Goal: Transaction & Acquisition: Purchase product/service

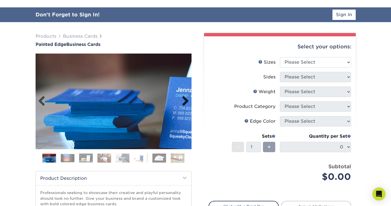
scroll to position [37, 0]
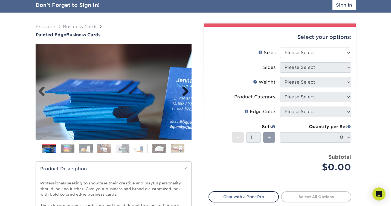
click at [184, 91] on link "Next" at bounding box center [183, 91] width 11 height 11
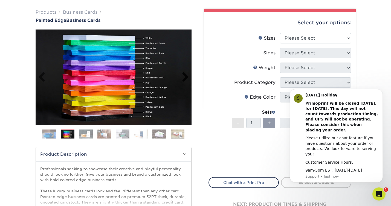
scroll to position [37, 0]
click at [182, 82] on link "Next" at bounding box center [183, 77] width 11 height 11
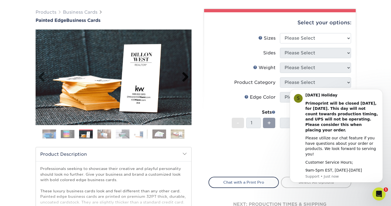
click at [186, 77] on link "Next" at bounding box center [183, 77] width 11 height 11
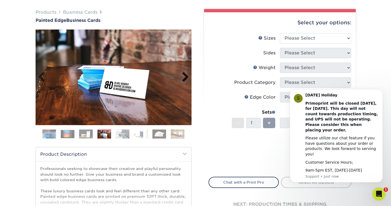
click at [185, 77] on link "Next" at bounding box center [183, 77] width 11 height 11
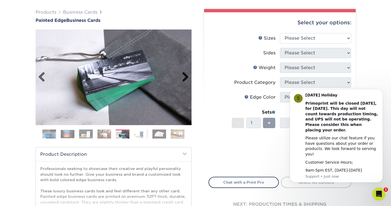
click at [185, 77] on link "Next" at bounding box center [183, 77] width 11 height 11
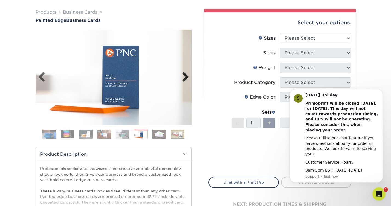
click at [185, 77] on link "Next" at bounding box center [183, 77] width 11 height 11
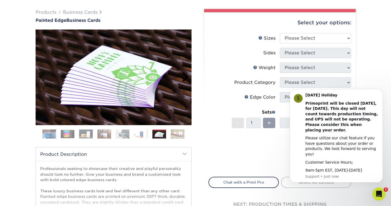
click at [185, 77] on link "Next" at bounding box center [183, 77] width 11 height 11
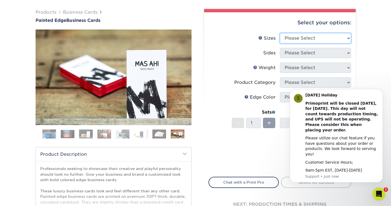
click at [298, 38] on select "Please Select 2" x 3.5" - Standard 2.125" x 3.375" - European 2.5" x 2.5" - Squ…" at bounding box center [315, 38] width 71 height 10
select select "2.00x3.50"
click at [280, 33] on select "Please Select 2" x 3.5" - Standard 2.125" x 3.375" - European 2.5" x 2.5" - Squ…" at bounding box center [315, 38] width 71 height 10
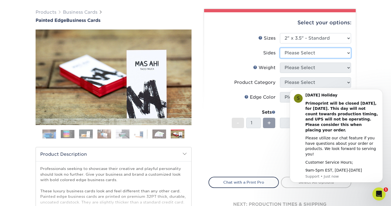
click at [295, 53] on select "Please Select Print Both Sides Print Front Only" at bounding box center [315, 53] width 71 height 10
select select "13abbda7-1d64-4f25-8bb2-c179b224825d"
click at [280, 48] on select "Please Select Print Both Sides Print Front Only" at bounding box center [315, 53] width 71 height 10
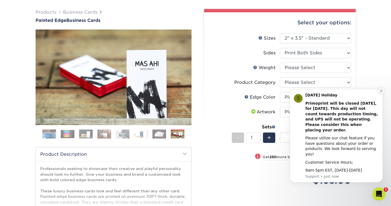
click at [381, 92] on icon "Dismiss notification" at bounding box center [381, 91] width 2 height 2
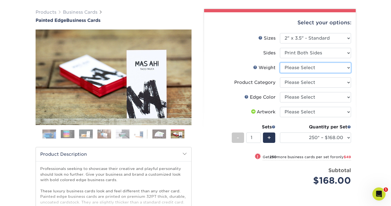
click at [325, 69] on select "Please Select 32PTUC" at bounding box center [315, 68] width 71 height 10
select select "32PTUC"
click at [280, 63] on select "Please Select 32PTUC" at bounding box center [315, 68] width 71 height 10
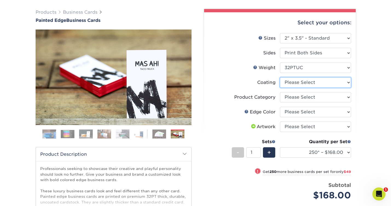
click at [315, 83] on select at bounding box center [315, 82] width 71 height 10
select select "3e7618de-abca-4bda-9f97-8b9129e913d8"
click at [280, 77] on select at bounding box center [315, 82] width 71 height 10
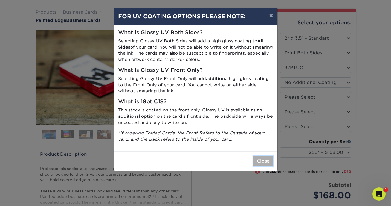
drag, startPoint x: 314, startPoint y: 90, endPoint x: 256, endPoint y: 161, distance: 91.5
click at [256, 161] on button "Close" at bounding box center [263, 161] width 20 height 10
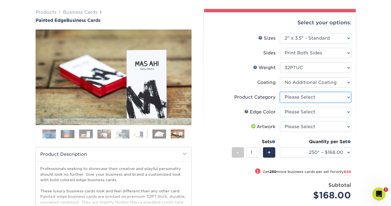
click at [290, 99] on select "Please Select Business Cards" at bounding box center [315, 97] width 71 height 10
select select "3b5148f1-0588-4f88-a218-97bcfdce65c1"
click at [280, 92] on select "Please Select Business Cards" at bounding box center [315, 97] width 71 height 10
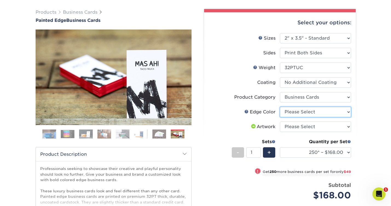
click at [290, 116] on select "Please Select Charcoal Black Brown Blue Pearlescent Blue Pearlescent Gold Pearl…" at bounding box center [315, 112] width 71 height 10
select select "1ae850e6-61c5-45b7-a71d-f488378c5a25"
click at [280, 107] on select "Please Select Charcoal Black Brown Blue Pearlescent Blue Pearlescent Gold Pearl…" at bounding box center [315, 112] width 71 height 10
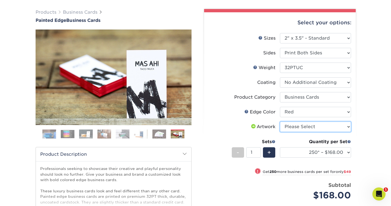
click at [295, 127] on select "Please Select I will upload files I need a design - $100" at bounding box center [315, 127] width 71 height 10
select select "upload"
click at [280, 122] on select "Please Select I will upload files I need a design - $100" at bounding box center [315, 127] width 71 height 10
click at [362, 129] on div "Products Business Cards Painted Edge Business Cards Previous Next" at bounding box center [195, 146] width 391 height 296
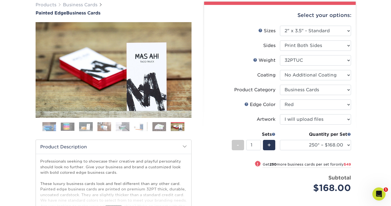
scroll to position [47, 0]
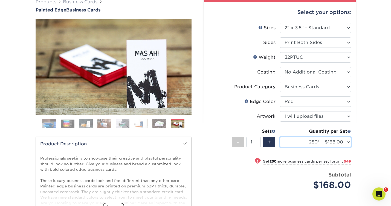
click at [342, 143] on select "250* – $168.00 500* – $217.00 1000* – $339.00" at bounding box center [315, 142] width 71 height 10
click at [280, 137] on select "250* – $168.00 500* – $217.00 1000* – $339.00" at bounding box center [315, 142] width 71 height 10
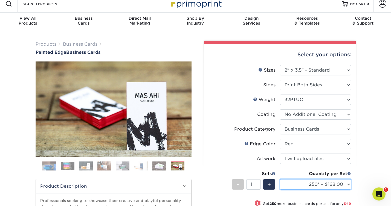
scroll to position [0, 0]
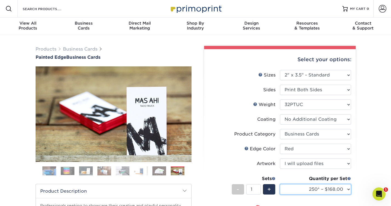
select select "250* – $168.00"
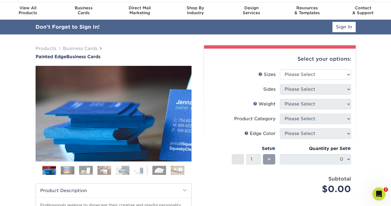
scroll to position [34, 0]
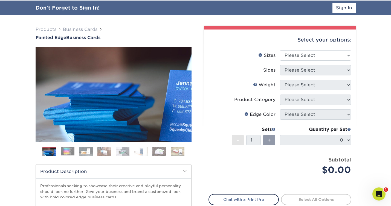
click at [140, 152] on img at bounding box center [141, 152] width 14 height 10
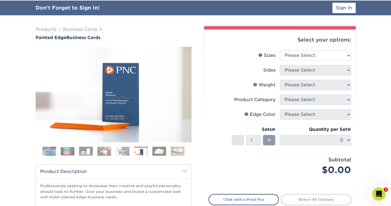
click at [156, 151] on img at bounding box center [159, 152] width 14 height 10
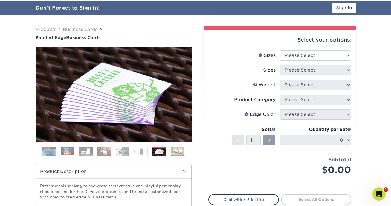
click at [178, 148] on img at bounding box center [178, 152] width 14 height 10
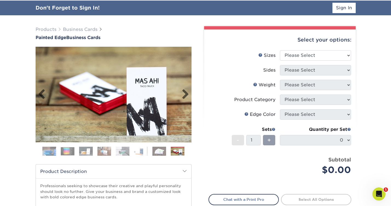
click at [153, 93] on img at bounding box center [114, 95] width 156 height 108
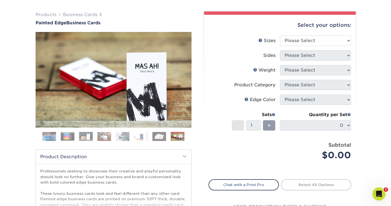
click at [53, 136] on img at bounding box center [49, 137] width 14 height 14
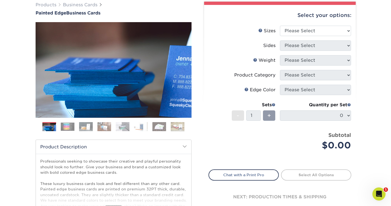
scroll to position [44, 0]
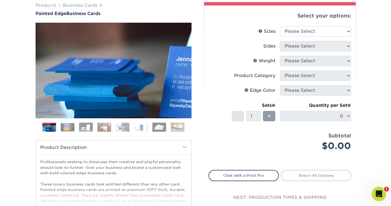
click at [377, 191] on icon "Open Intercom Messenger" at bounding box center [378, 193] width 9 height 9
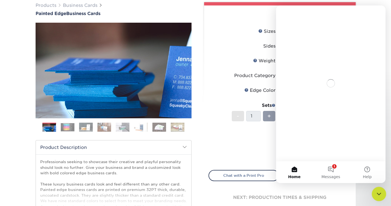
scroll to position [0, 0]
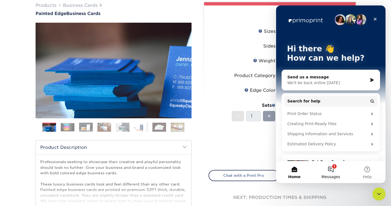
click at [333, 172] on button "1 Messages" at bounding box center [330, 172] width 36 height 22
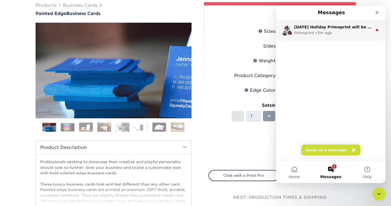
click at [344, 30] on div "Labor Day Holiday Primoprint will be closed Monday, September 1st, for Labor Da…" at bounding box center [333, 27] width 78 height 6
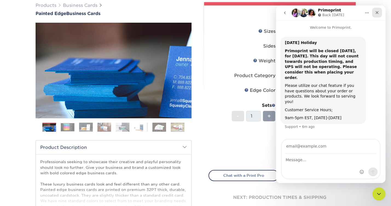
click at [377, 13] on icon "Close" at bounding box center [376, 12] width 3 height 3
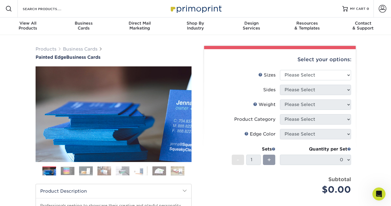
click at [201, 5] on img at bounding box center [195, 9] width 55 height 12
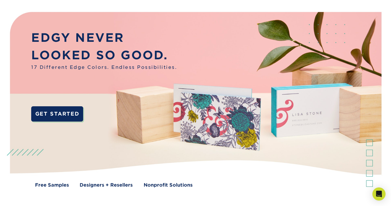
scroll to position [33, 0]
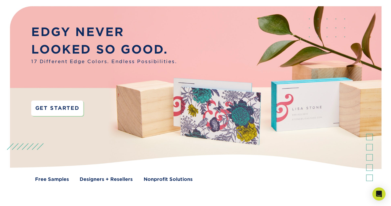
click at [59, 107] on link "GET STARTED" at bounding box center [57, 108] width 52 height 15
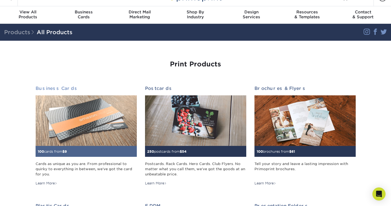
scroll to position [16, 0]
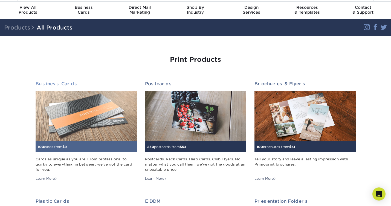
click at [99, 118] on img at bounding box center [86, 116] width 101 height 51
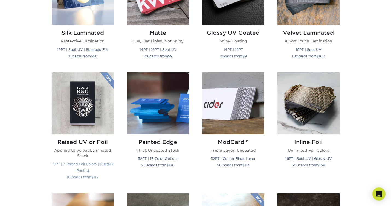
scroll to position [314, 0]
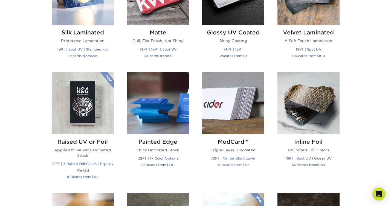
click at [229, 113] on img at bounding box center [233, 103] width 62 height 62
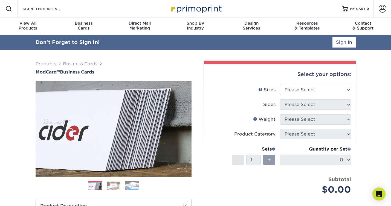
click at [114, 184] on img at bounding box center [114, 186] width 14 height 8
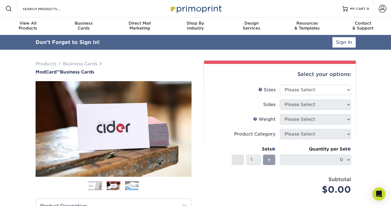
click at [131, 184] on img at bounding box center [132, 186] width 14 height 10
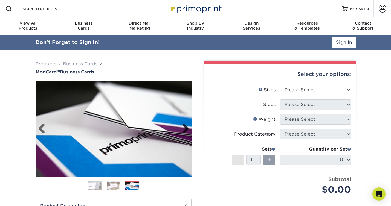
click at [187, 129] on link "Next" at bounding box center [183, 129] width 11 height 11
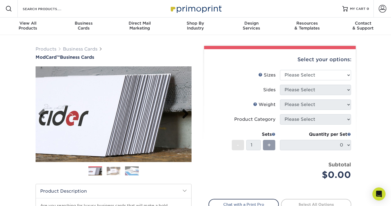
click at [186, 115] on link "Next" at bounding box center [183, 114] width 11 height 11
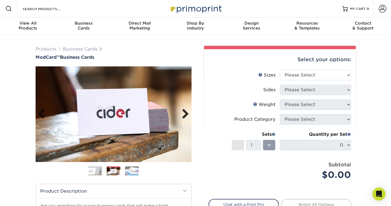
click at [185, 114] on link "Next" at bounding box center [183, 114] width 11 height 11
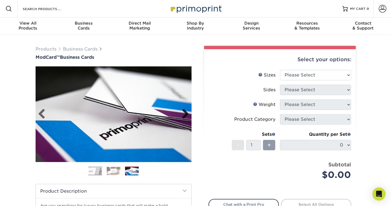
click at [185, 114] on link "Next" at bounding box center [183, 114] width 11 height 11
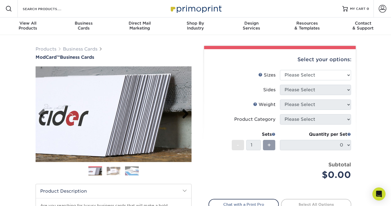
click at [185, 114] on link "Next" at bounding box center [183, 114] width 11 height 11
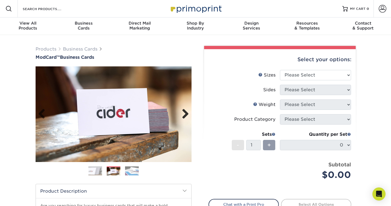
click at [185, 115] on link "Next" at bounding box center [183, 114] width 11 height 11
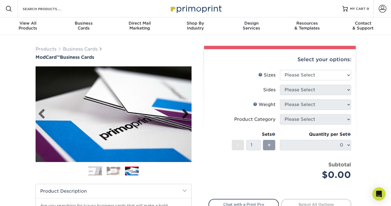
click at [186, 115] on link "Next" at bounding box center [183, 114] width 11 height 11
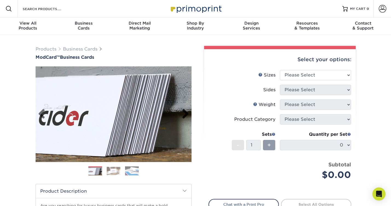
click at [186, 115] on link "Next" at bounding box center [183, 114] width 11 height 11
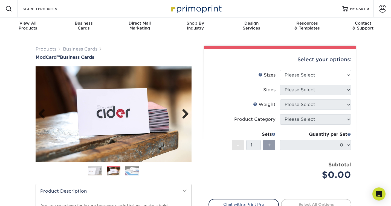
click at [186, 115] on link "Next" at bounding box center [183, 114] width 11 height 11
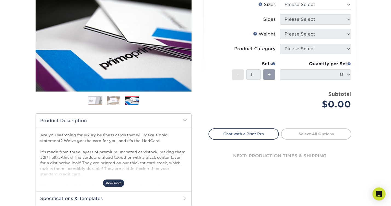
scroll to position [71, 0]
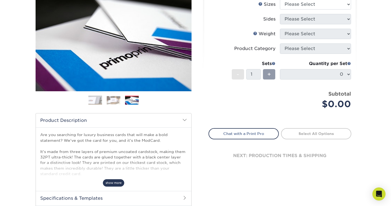
click at [112, 182] on span "show more" at bounding box center [113, 182] width 21 height 7
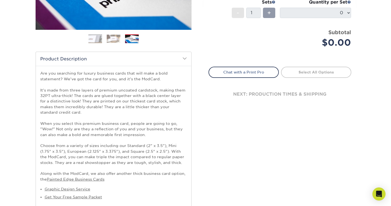
scroll to position [133, 0]
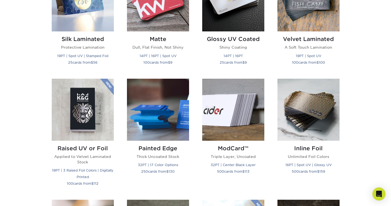
scroll to position [352, 0]
